Goal: Share content: Share content

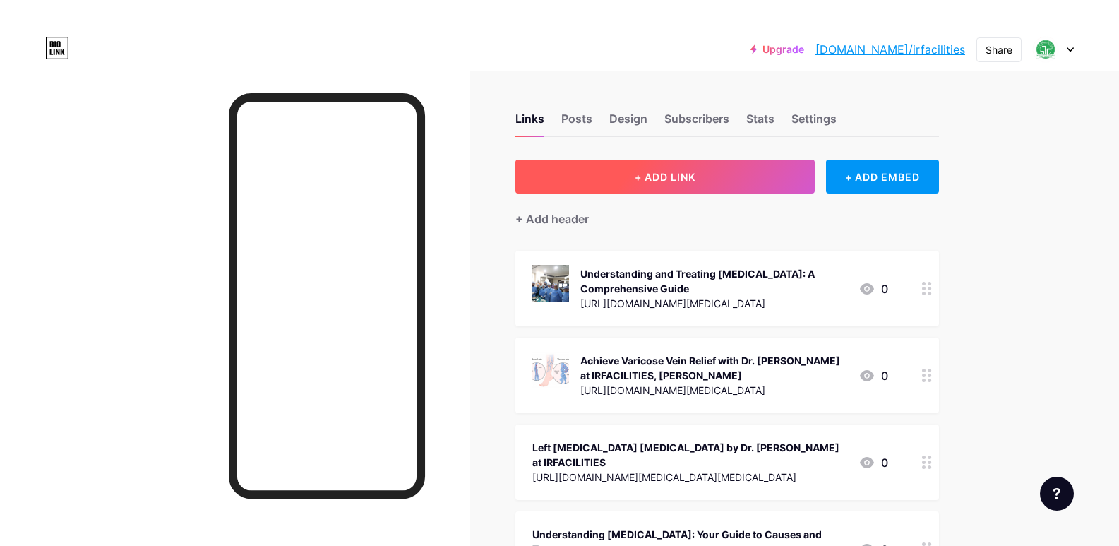
click at [645, 181] on span "+ ADD LINK" at bounding box center [665, 177] width 61 height 12
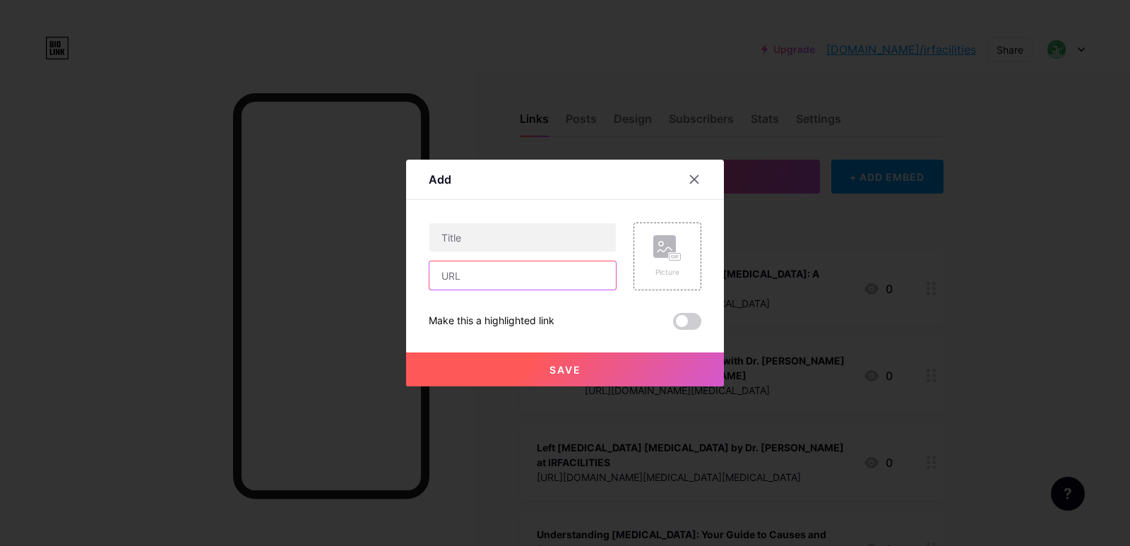
click at [520, 270] on input "text" at bounding box center [522, 275] width 186 height 28
paste input "[URL][DOMAIN_NAME][MEDICAL_DATA]"
type input "[URL][DOMAIN_NAME][MEDICAL_DATA]"
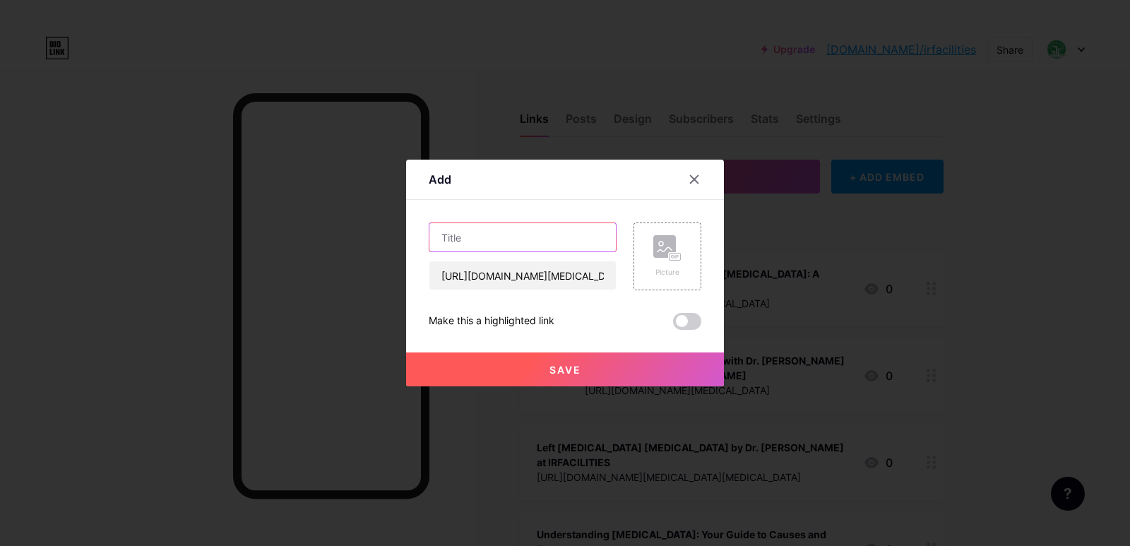
click at [502, 246] on input "text" at bounding box center [522, 237] width 186 height 28
paste input "Finding Relief from [MEDICAL_DATA]: A Personal Look at Modern Care in [GEOGRAPH…"
type input "Finding Relief from [MEDICAL_DATA]: A Personal Look at Modern Care in [GEOGRAPH…"
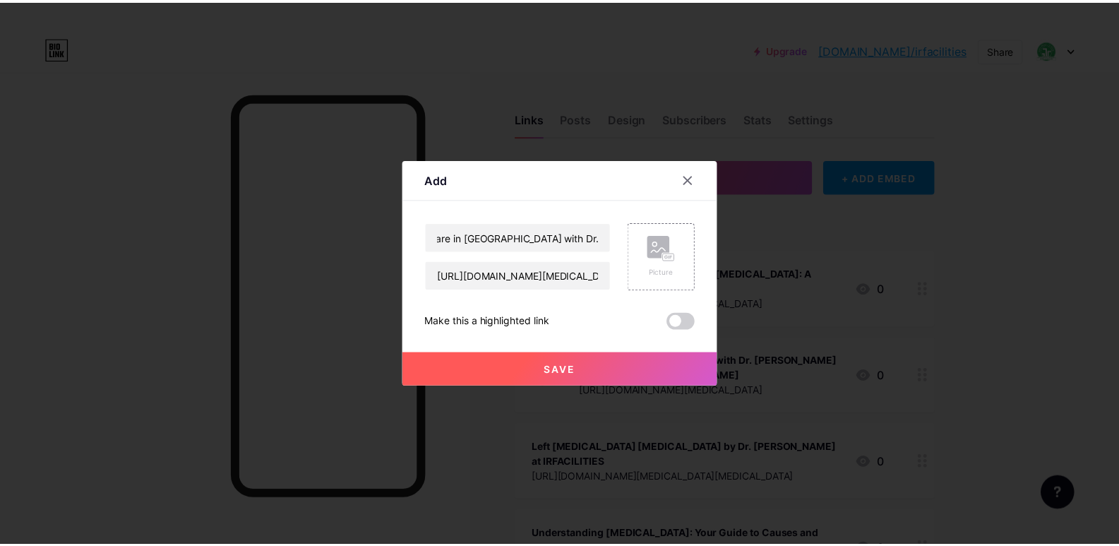
scroll to position [0, 0]
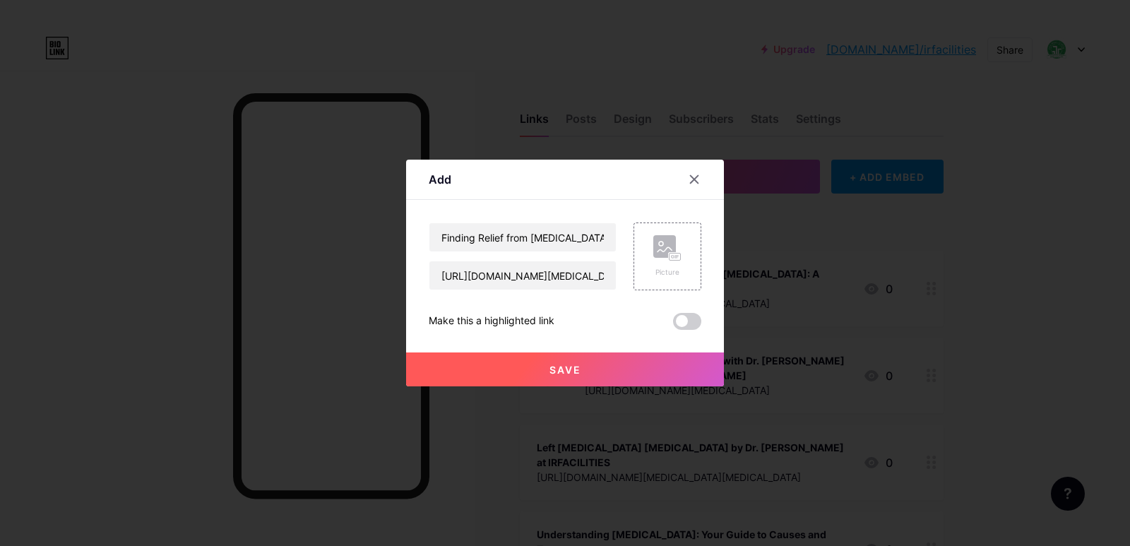
click at [554, 365] on span "Save" at bounding box center [565, 370] width 32 height 12
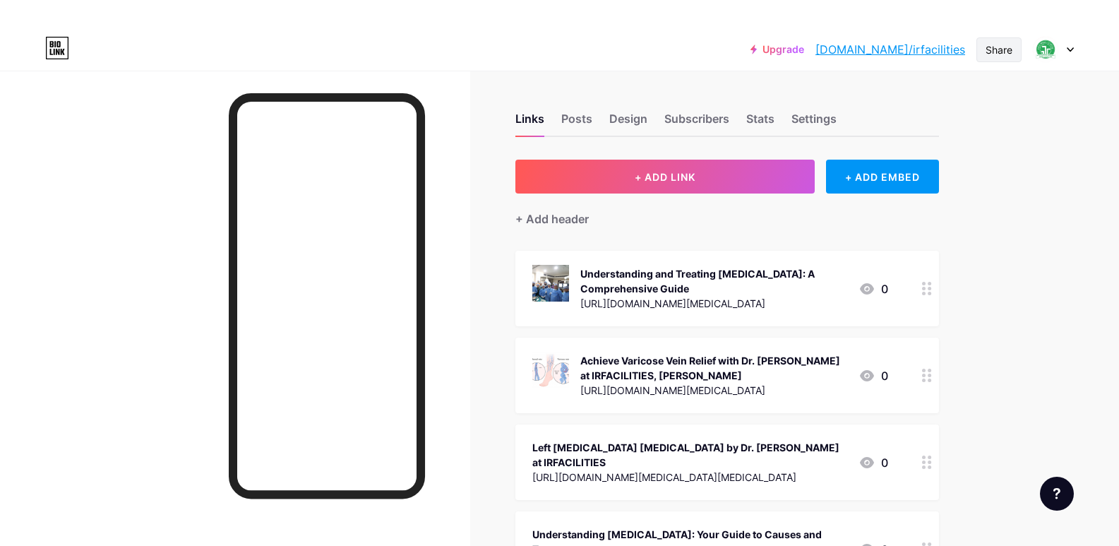
click at [981, 48] on div "Share" at bounding box center [999, 49] width 45 height 25
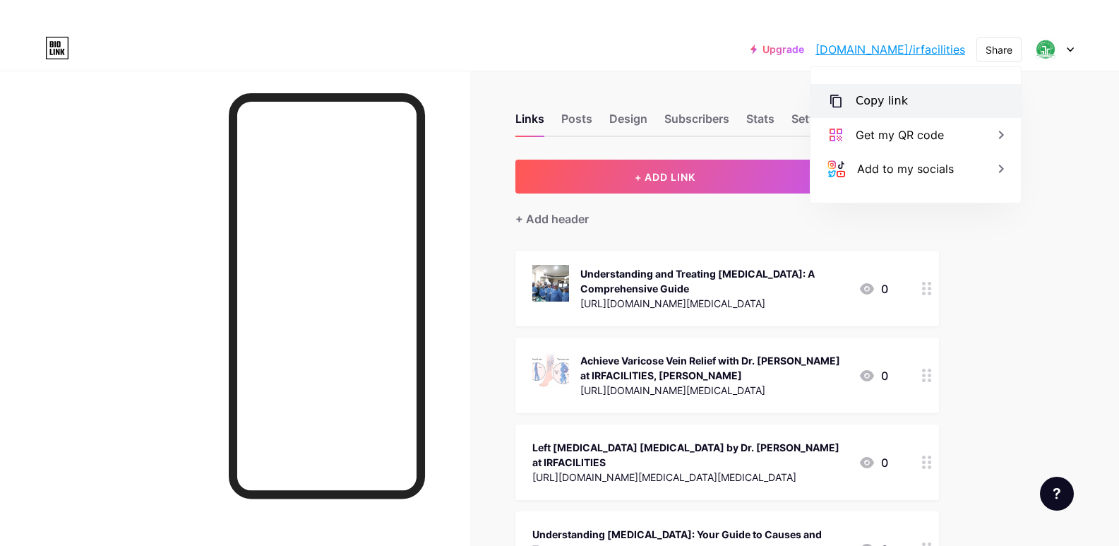
click at [876, 105] on div "Copy link" at bounding box center [882, 100] width 52 height 17
